Goal: Share content

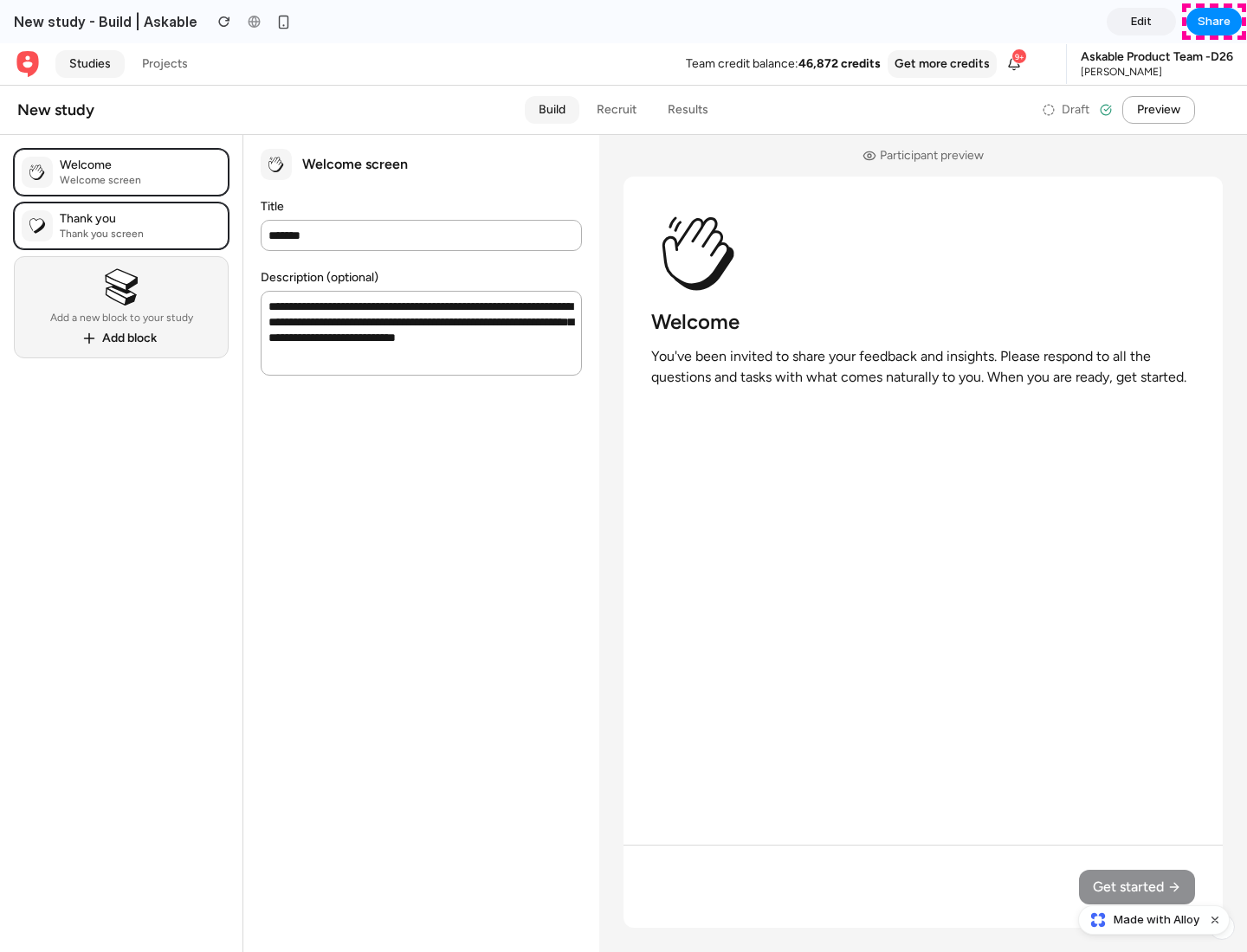
click at [1214, 22] on span "Share" at bounding box center [1214, 22] width 33 height 17
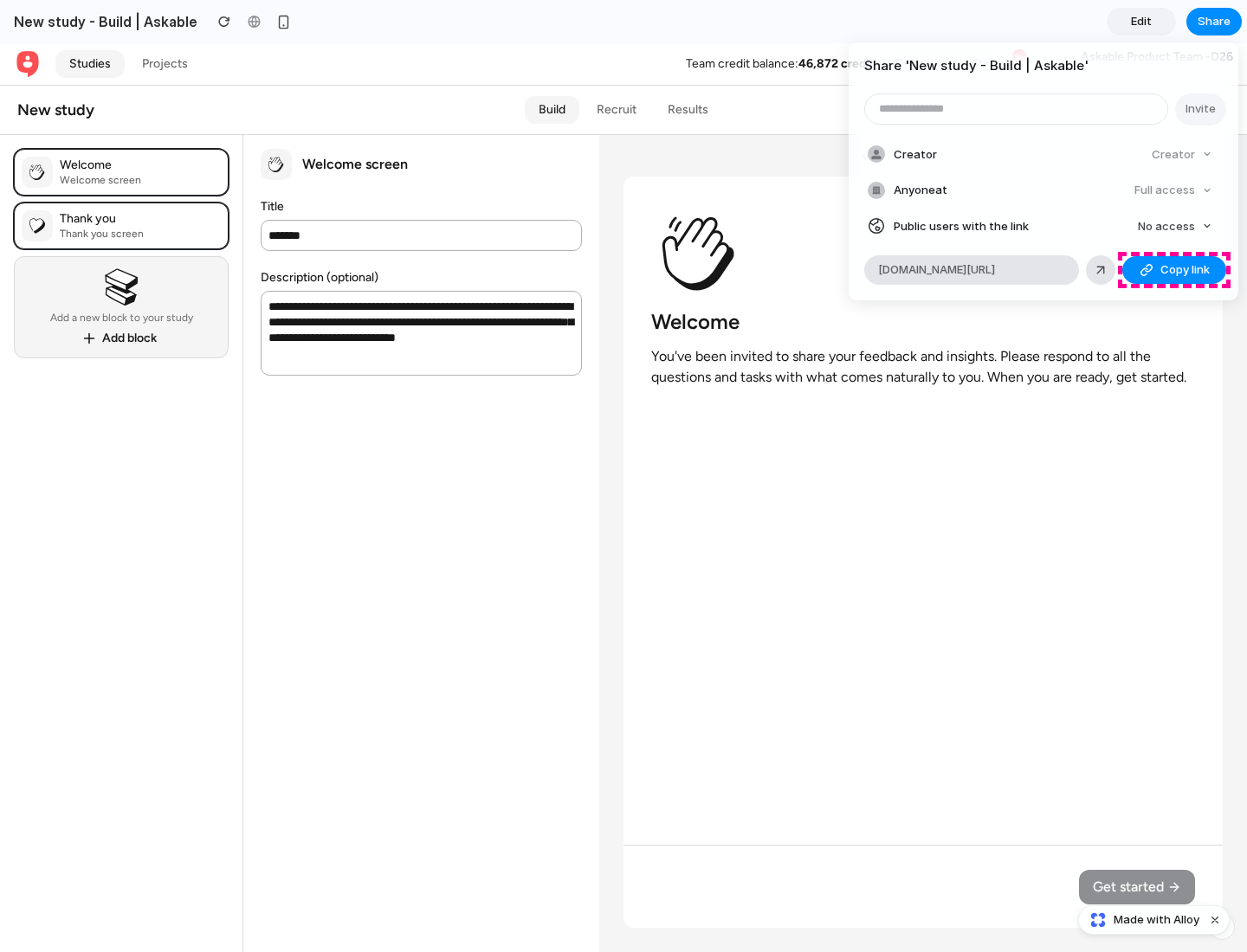
click at [1174, 270] on span "Copy link" at bounding box center [1184, 270] width 50 height 17
click at [1156, 920] on div "Share ' New study - Build | Askable ' Invite Creator Creator Anyone at Full acc…" at bounding box center [623, 476] width 1247 height 952
